Goal: Task Accomplishment & Management: Use online tool/utility

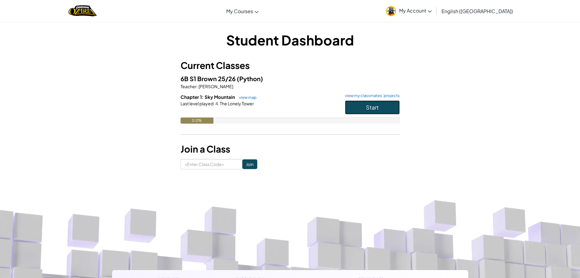
click at [354, 110] on button "Start" at bounding box center [372, 107] width 55 height 14
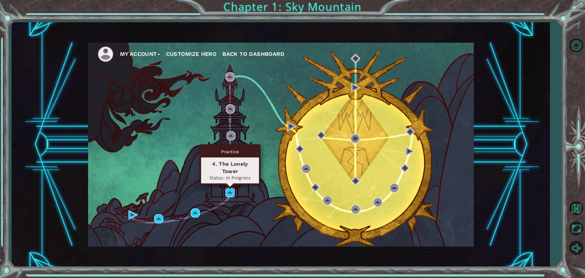
click at [230, 193] on img at bounding box center [229, 192] width 9 height 9
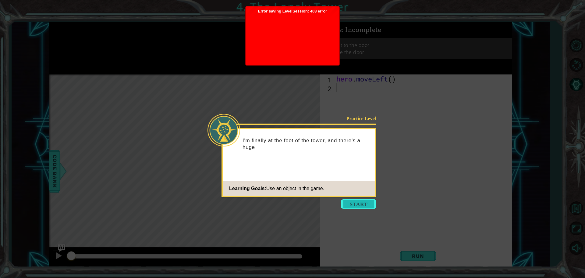
click at [349, 207] on button "Start" at bounding box center [358, 204] width 35 height 10
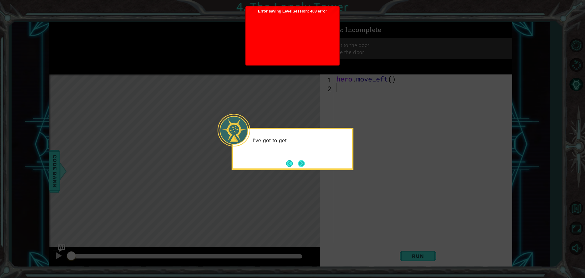
click at [302, 164] on button "Next" at bounding box center [300, 162] width 11 height 11
click at [298, 160] on button "Next" at bounding box center [301, 163] width 7 height 7
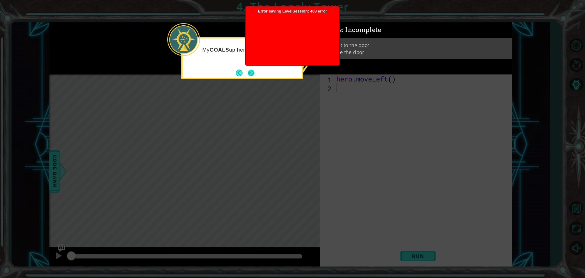
click at [253, 72] on button "Next" at bounding box center [250, 72] width 7 height 7
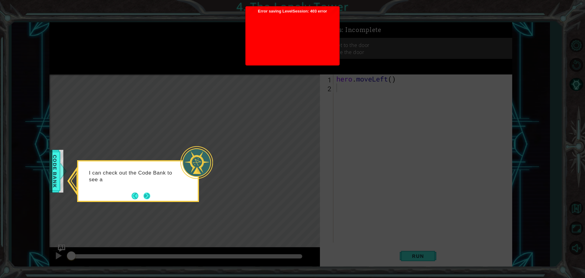
click at [151, 196] on button "Next" at bounding box center [147, 195] width 8 height 8
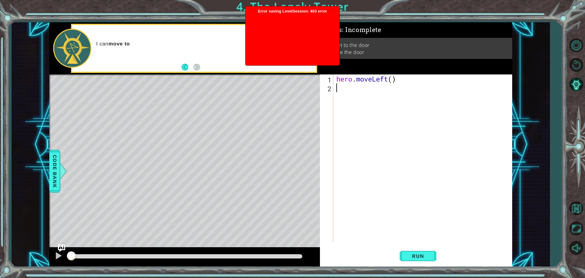
click at [391, 80] on div "hero . moveLeft ( )" at bounding box center [424, 167] width 178 height 186
type textarea "hero.moveLeft(2)"
click at [369, 91] on div "hero . moveLeft ( 2 )" at bounding box center [424, 167] width 178 height 186
